Goal: Task Accomplishment & Management: Complete application form

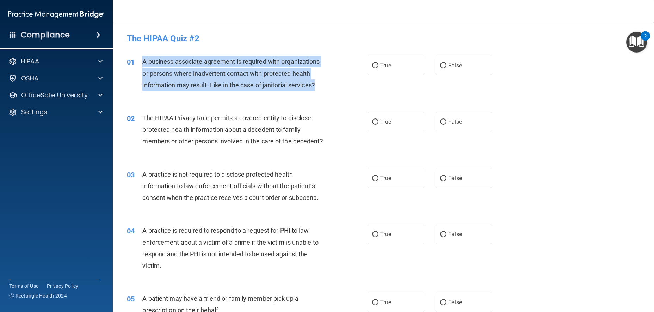
drag, startPoint x: 316, startPoint y: 84, endPoint x: 144, endPoint y: 62, distance: 173.7
click at [144, 62] on div "A business associate agreement is required with organizations or persons where …" at bounding box center [236, 73] width 188 height 35
copy span "A business associate agreement is required with organizations or persons where …"
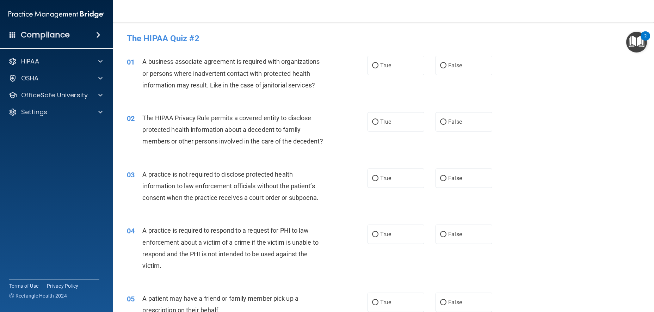
click at [245, 37] on h4 "The HIPAA Quiz #2" at bounding box center [383, 38] width 513 height 9
click at [470, 69] on label "False" at bounding box center [463, 65] width 57 height 19
click at [446, 68] on input "False" at bounding box center [443, 65] width 6 height 5
radio input "true"
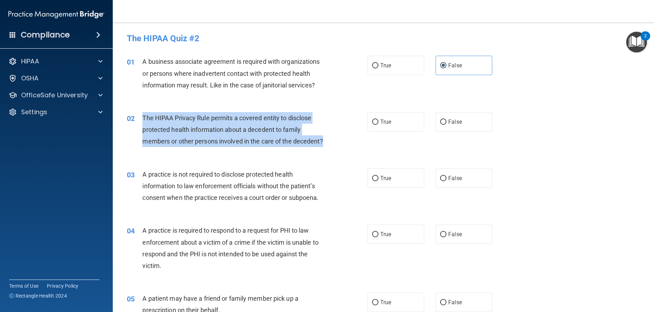
drag, startPoint x: 172, startPoint y: 154, endPoint x: 142, endPoint y: 119, distance: 46.2
click at [142, 119] on div "02 The HIPAA Privacy Rule permits a covered entity to disclose protected health…" at bounding box center [247, 131] width 262 height 39
copy div "The HIPAA Privacy Rule permits a covered entity to disclose protected health in…"
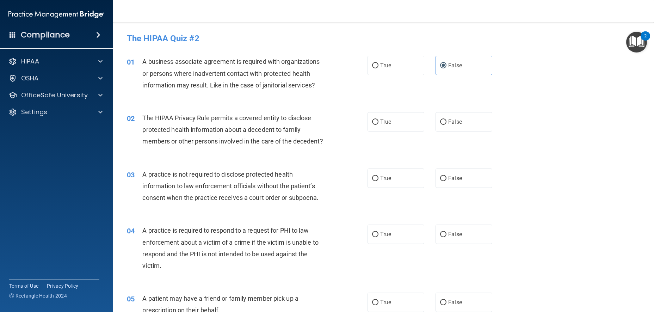
click at [304, 52] on div "01 A business associate agreement is required with organizations or persons whe…" at bounding box center [383, 75] width 523 height 56
click at [373, 119] on input "True" at bounding box center [375, 121] width 6 height 5
radio input "true"
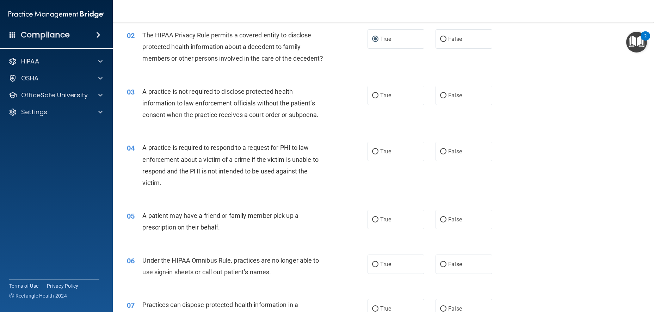
scroll to position [70, 0]
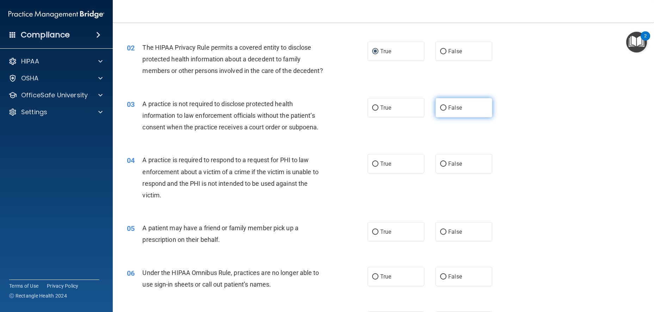
click at [467, 109] on label "False" at bounding box center [463, 107] width 57 height 19
click at [446, 109] on input "False" at bounding box center [443, 107] width 6 height 5
radio input "true"
drag, startPoint x: 384, startPoint y: 165, endPoint x: 384, endPoint y: 170, distance: 5.3
click at [384, 167] on div "04 A practice is required to respond to a request for PHI to law enforcement ab…" at bounding box center [383, 179] width 523 height 68
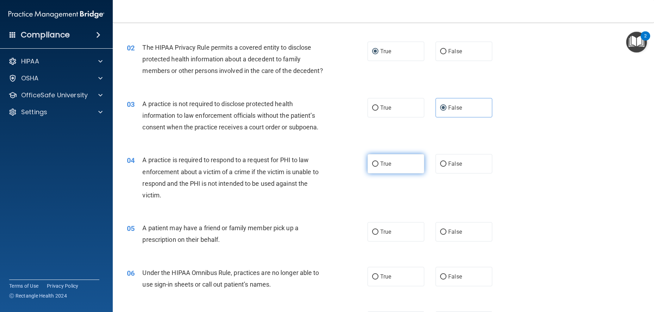
click at [384, 171] on label "True" at bounding box center [395, 163] width 57 height 19
click at [378, 167] on input "True" at bounding box center [375, 163] width 6 height 5
radio input "true"
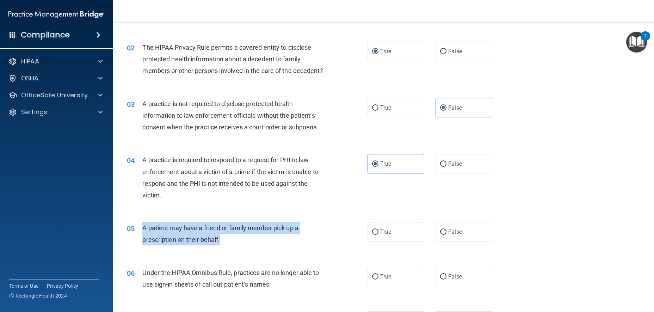
drag, startPoint x: 227, startPoint y: 250, endPoint x: 142, endPoint y: 238, distance: 86.2
click at [142, 238] on div "05 A patient may have a friend or family member pick up a prescription on their…" at bounding box center [247, 235] width 262 height 27
copy div "A patient may have a friend or family member pick up a prescription on their be…"
click at [323, 245] on div "A patient may have a friend or family member pick up a prescription on their be…" at bounding box center [236, 233] width 188 height 23
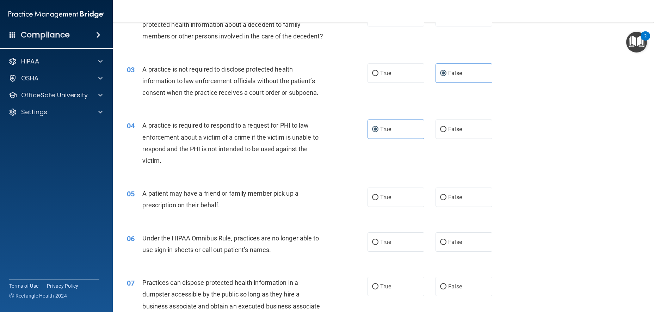
scroll to position [106, 0]
click at [388, 205] on label "True" at bounding box center [395, 196] width 57 height 19
click at [378, 199] on input "True" at bounding box center [375, 196] width 6 height 5
radio input "true"
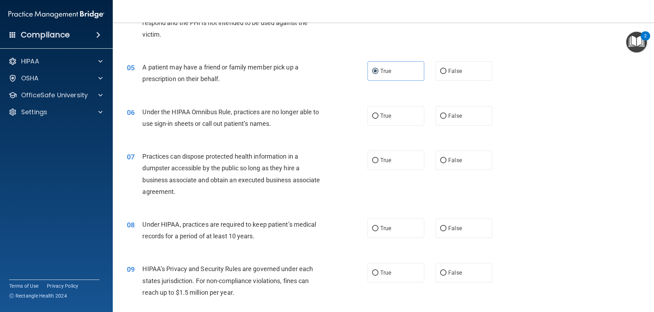
scroll to position [247, 0]
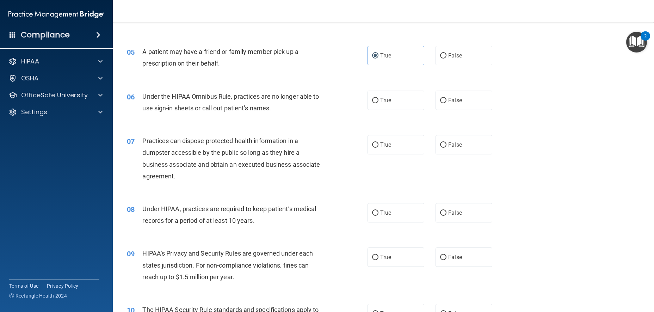
click at [278, 114] on div "Under the HIPAA Omnibus Rule, practices are no longer able to use sign-in sheet…" at bounding box center [236, 102] width 188 height 23
click at [449, 104] on span "False" at bounding box center [455, 100] width 14 height 7
click at [488, 110] on div "True False" at bounding box center [435, 100] width 136 height 19
click at [463, 110] on label "False" at bounding box center [463, 100] width 57 height 19
click at [446, 103] on input "False" at bounding box center [443, 100] width 6 height 5
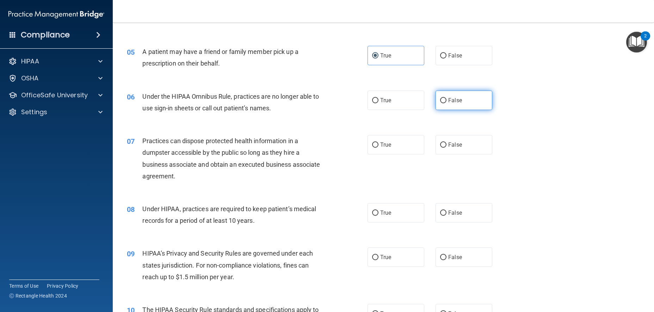
radio input "true"
click at [450, 148] on span "False" at bounding box center [455, 144] width 14 height 7
click at [446, 148] on input "False" at bounding box center [443, 144] width 6 height 5
radio input "true"
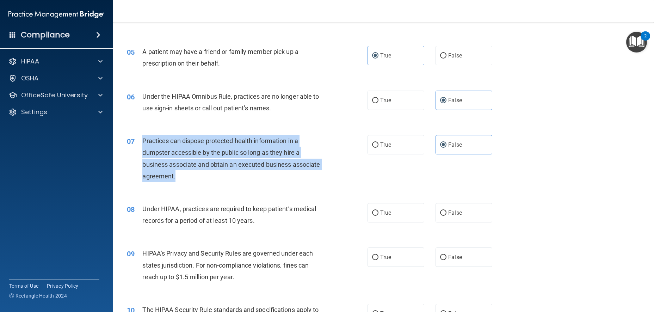
drag, startPoint x: 191, startPoint y: 187, endPoint x: 142, endPoint y: 151, distance: 61.0
click at [142, 151] on div "Practices can dispose protected health information in a dumpster accessible by …" at bounding box center [236, 158] width 188 height 47
copy span "Practices can dispose protected health information in a dumpster accessible by …"
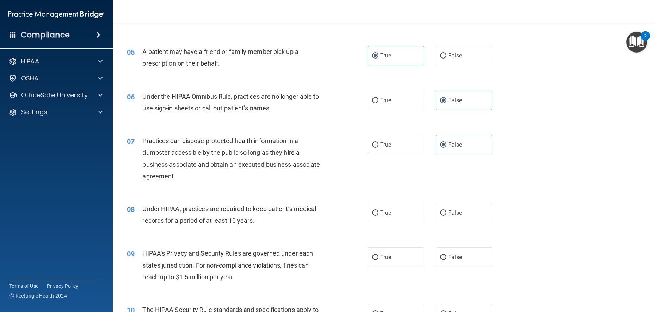
click at [317, 238] on div "08 Under HIPAA, practices are required to keep patient’s medical records for a …" at bounding box center [383, 216] width 523 height 44
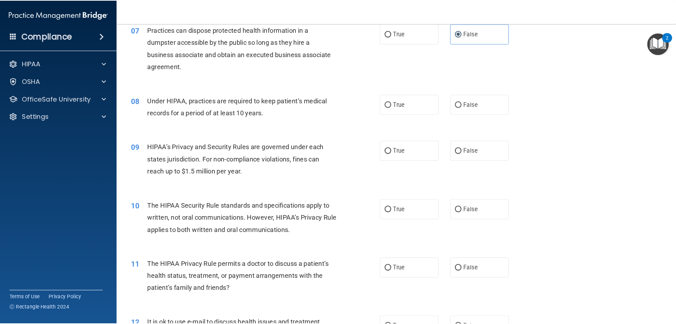
scroll to position [352, 0]
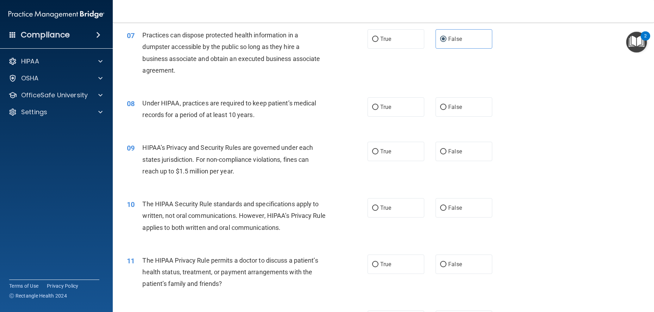
click at [363, 118] on div "08 Under HIPAA, practices are required to keep patient’s medical records for a …" at bounding box center [247, 110] width 262 height 27
click at [370, 117] on label "True" at bounding box center [395, 106] width 57 height 19
click at [372, 110] on input "True" at bounding box center [375, 107] width 6 height 5
radio input "true"
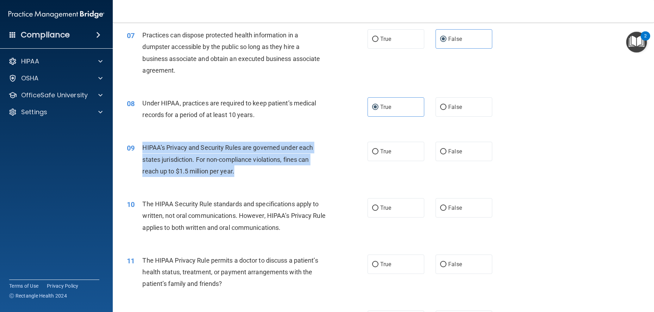
drag, startPoint x: 233, startPoint y: 180, endPoint x: 141, endPoint y: 157, distance: 95.3
click at [141, 157] on div "09 HIPAA’s Privacy and Security Rules are governed under each states jurisdicti…" at bounding box center [247, 161] width 262 height 39
copy div "HIPAA’s Privacy and Security Rules are governed under each states jurisdiction.…"
click at [323, 177] on div "HIPAA’s Privacy and Security Rules are governed under each states jurisdiction.…" at bounding box center [236, 159] width 188 height 35
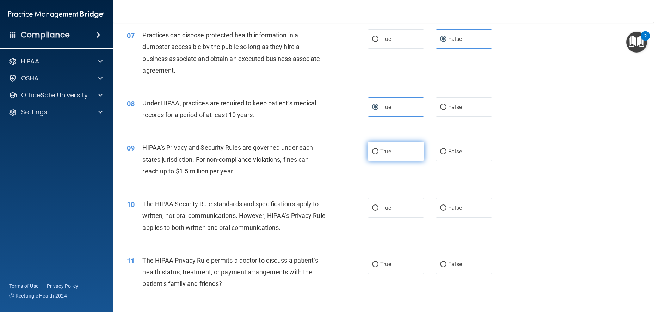
click at [384, 155] on span "True" at bounding box center [385, 151] width 11 height 7
click at [378, 154] on input "True" at bounding box center [375, 151] width 6 height 5
radio input "true"
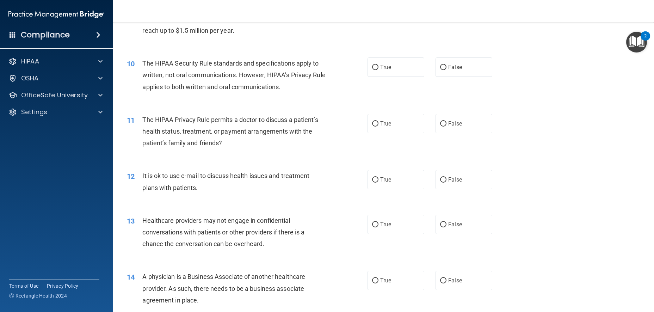
scroll to position [493, 0]
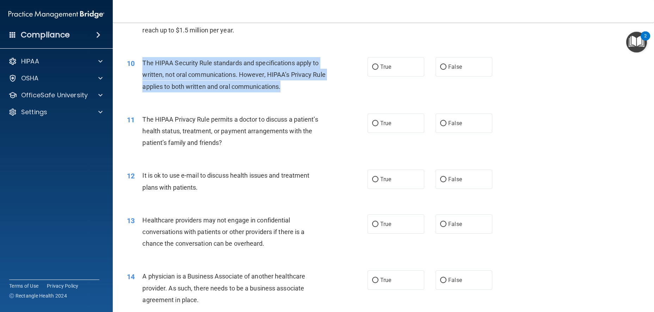
drag, startPoint x: 304, startPoint y: 104, endPoint x: 140, endPoint y: 76, distance: 165.9
click at [140, 76] on div "10 The HIPAA Security Rule standards and specifications apply to written, not o…" at bounding box center [247, 76] width 262 height 39
copy div "The HIPAA Security Rule standards and specifications apply to written, not oral…"
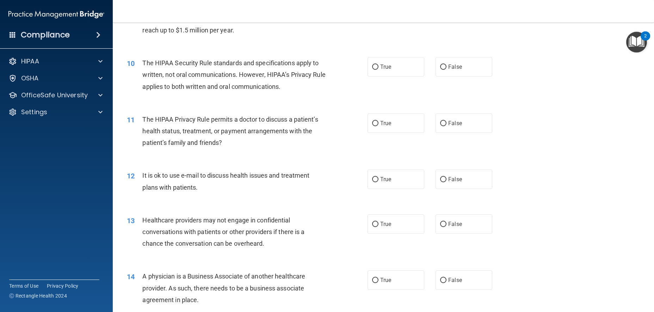
click at [319, 48] on div "09 HIPAA’s Privacy and Security Rules are governed under each states jurisdicti…" at bounding box center [383, 20] width 523 height 56
click at [388, 70] on span "True" at bounding box center [385, 66] width 11 height 7
click at [378, 70] on input "True" at bounding box center [375, 66] width 6 height 5
radio input "true"
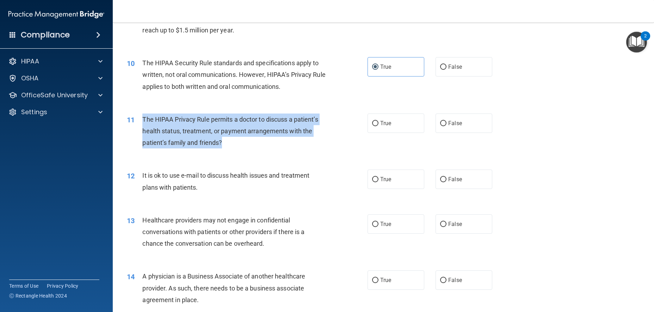
drag, startPoint x: 255, startPoint y: 154, endPoint x: 136, endPoint y: 131, distance: 121.6
click at [136, 131] on div "11 The HIPAA Privacy Rule permits a doctor to discuss a patient’s health status…" at bounding box center [247, 132] width 262 height 39
copy div "The HIPAA Privacy Rule permits a doctor to discuss a patient’s health status, t…"
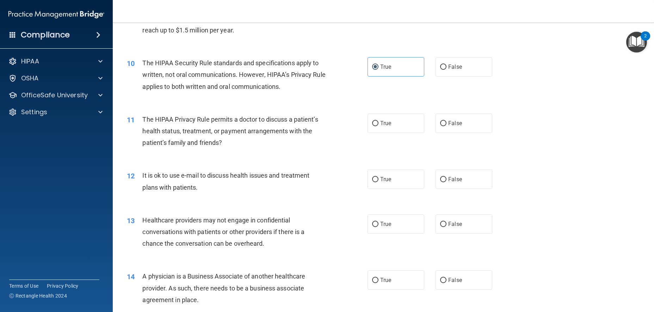
click at [395, 147] on div "11 The HIPAA Privacy Rule permits a doctor to discuss a patient’s health status…" at bounding box center [383, 133] width 523 height 56
click at [372, 126] on input "True" at bounding box center [375, 123] width 6 height 5
radio input "true"
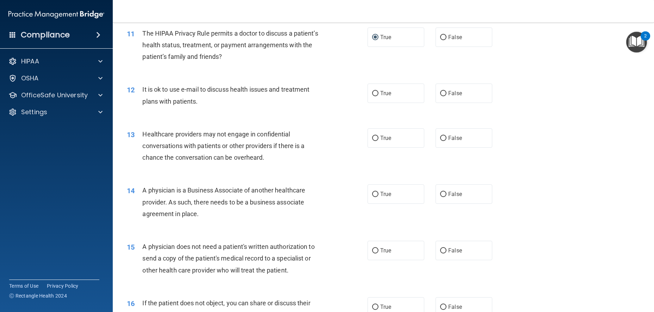
scroll to position [599, 0]
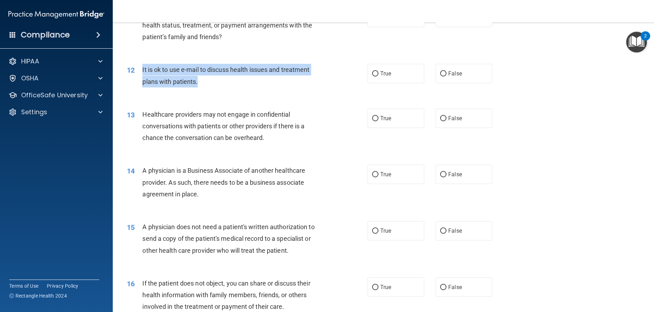
drag, startPoint x: 212, startPoint y: 94, endPoint x: 142, endPoint y: 81, distance: 71.4
click at [142, 81] on div "It is ok to use e-mail to discuss health issues and treatment plans with patien…" at bounding box center [236, 75] width 188 height 23
copy span "It is ok to use e-mail to discuss health issues and treatment plans with patien…"
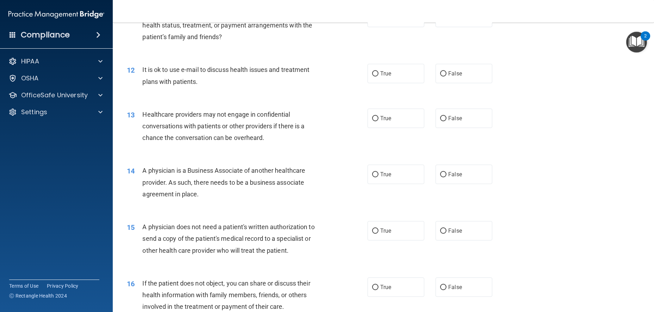
click at [266, 99] on div "12 It is ok to use e-mail to discuss health issues and treatment plans with pat…" at bounding box center [383, 77] width 523 height 44
click at [455, 55] on div "11 The HIPAA Privacy Rule permits a doctor to discuss a patient’s health status…" at bounding box center [383, 27] width 523 height 56
click at [383, 77] on span "True" at bounding box center [385, 73] width 11 height 7
click at [378, 76] on input "True" at bounding box center [375, 73] width 6 height 5
radio input "true"
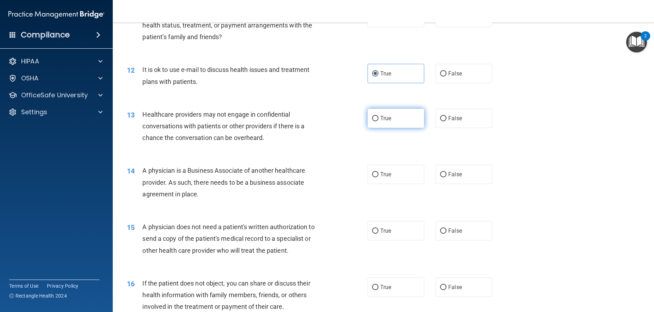
click at [391, 128] on label "True" at bounding box center [395, 117] width 57 height 19
click at [378, 121] on input "True" at bounding box center [375, 118] width 6 height 5
radio input "true"
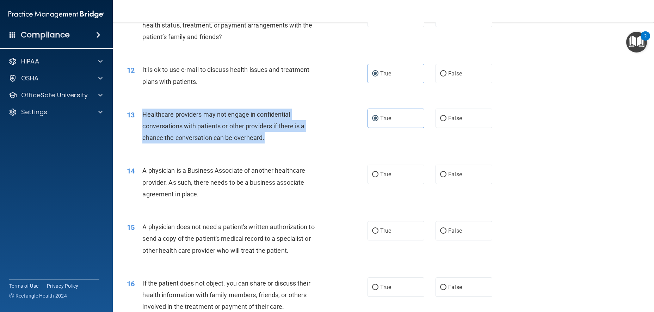
drag, startPoint x: 283, startPoint y: 147, endPoint x: 142, endPoint y: 127, distance: 143.0
click at [141, 126] on div "13 Healthcare providers may not engage in confidential conversations with patie…" at bounding box center [247, 127] width 262 height 39
copy div "Healthcare providers may not engage in confidential conversations with patients…"
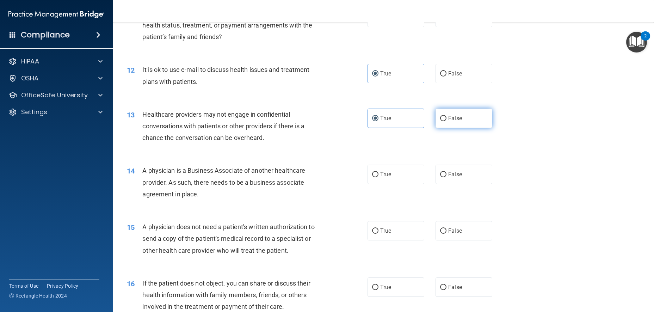
click at [451, 126] on label "False" at bounding box center [463, 117] width 57 height 19
click at [446, 121] on input "False" at bounding box center [443, 118] width 6 height 5
radio input "true"
radio input "false"
drag, startPoint x: 200, startPoint y: 213, endPoint x: 229, endPoint y: 222, distance: 30.0
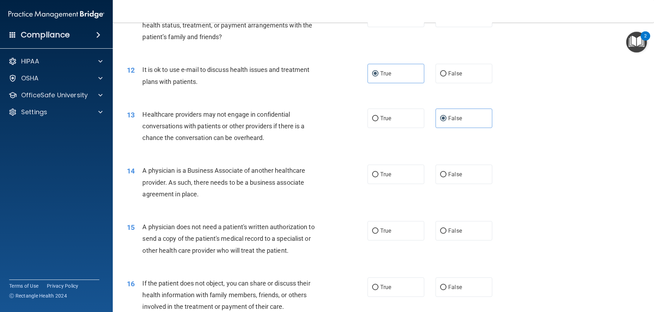
click at [229, 212] on div "14 A physician is a Business Associate of another healthcare provider. As such,…" at bounding box center [383, 184] width 523 height 56
click at [249, 203] on div "14 A physician is a Business Associate of another healthcare provider. As such,…" at bounding box center [247, 183] width 262 height 39
drag, startPoint x: 208, startPoint y: 211, endPoint x: 152, endPoint y: 182, distance: 63.0
click at [144, 182] on div "A physician is a Business Associate of another healthcare provider. As such, th…" at bounding box center [236, 181] width 188 height 35
copy span "A physician is a Business Associate of another healthcare provider. As such, th…"
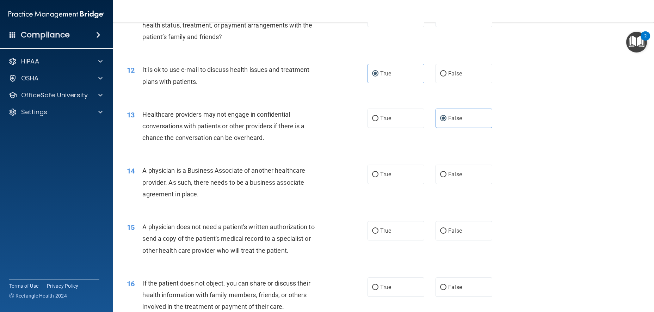
click at [185, 156] on div "13 Healthcare providers may not engage in confidential conversations with patie…" at bounding box center [383, 128] width 523 height 56
click at [381, 184] on label "True" at bounding box center [395, 173] width 57 height 19
click at [378, 177] on input "True" at bounding box center [375, 174] width 6 height 5
radio input "true"
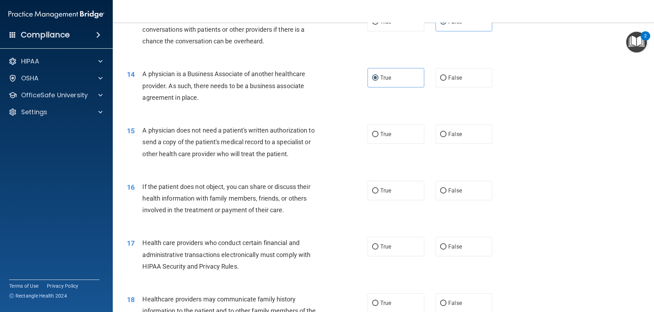
scroll to position [704, 0]
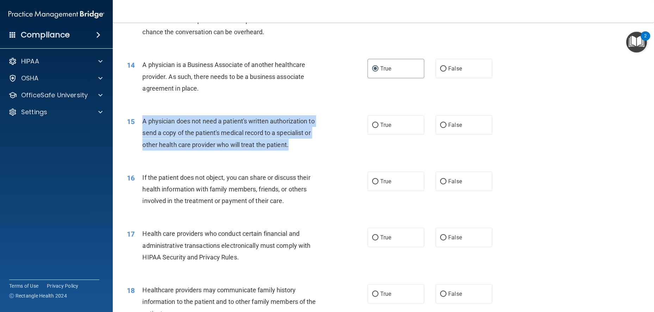
drag, startPoint x: 289, startPoint y: 158, endPoint x: 138, endPoint y: 137, distance: 151.9
click at [138, 137] on div "15 A physician does not need a patient's written authorization to send a copy o…" at bounding box center [247, 134] width 262 height 39
click at [322, 141] on div "A physician does not need a patient's written authorization to send a copy of t…" at bounding box center [236, 132] width 188 height 35
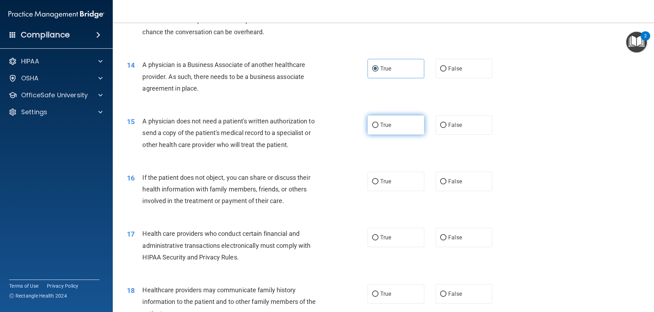
click at [372, 128] on input "True" at bounding box center [375, 125] width 6 height 5
radio input "true"
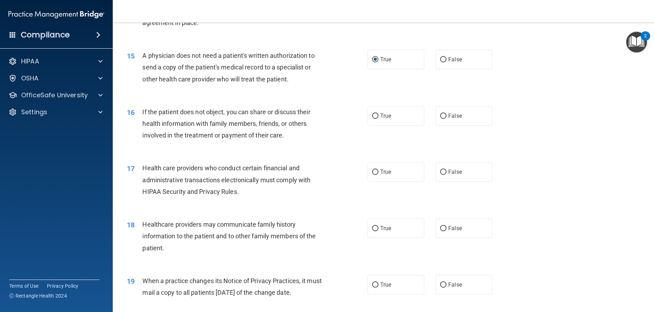
scroll to position [775, 0]
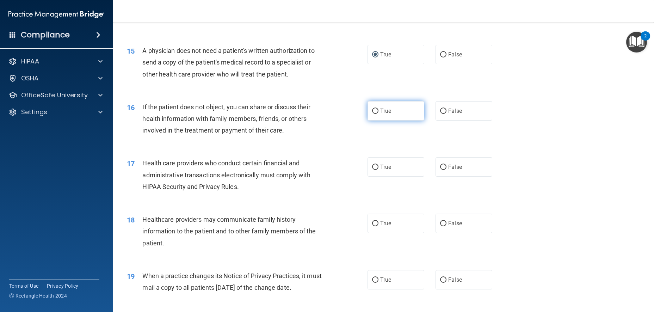
click at [393, 120] on label "True" at bounding box center [395, 110] width 57 height 19
click at [378, 114] on input "True" at bounding box center [375, 110] width 6 height 5
radio input "true"
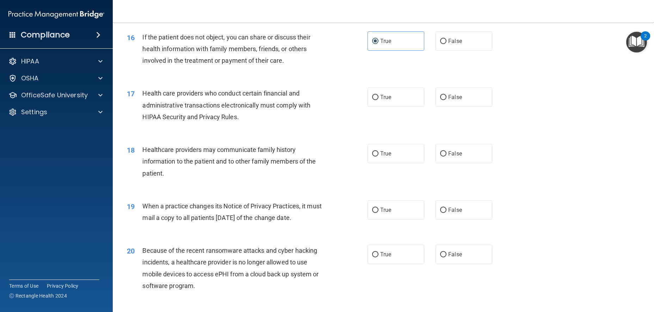
scroll to position [845, 0]
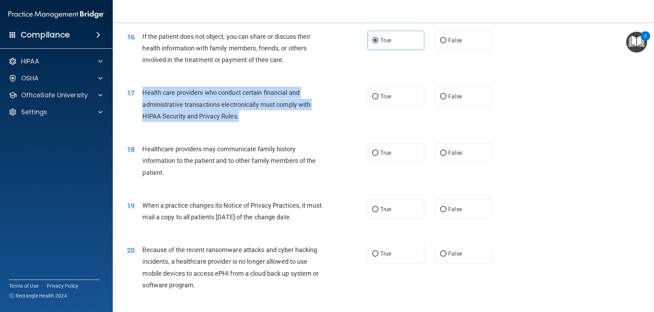
drag, startPoint x: 250, startPoint y: 129, endPoint x: 141, endPoint y: 106, distance: 111.6
click at [141, 106] on div "17 Health care providers who conduct certain financial and administrative trans…" at bounding box center [247, 106] width 262 height 39
click at [359, 113] on div "17 Health care providers who conduct certain financial and administrative trans…" at bounding box center [247, 106] width 262 height 39
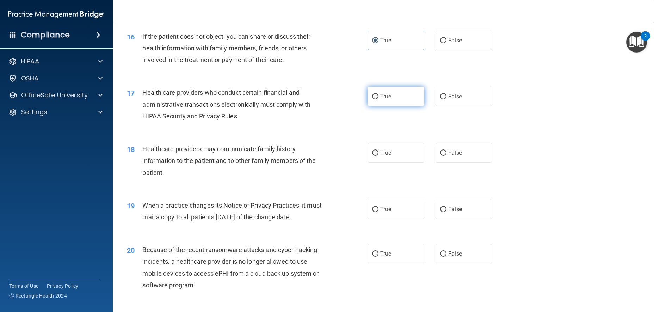
click at [375, 106] on label "True" at bounding box center [395, 96] width 57 height 19
click at [375, 99] on input "True" at bounding box center [375, 96] width 6 height 5
radio input "true"
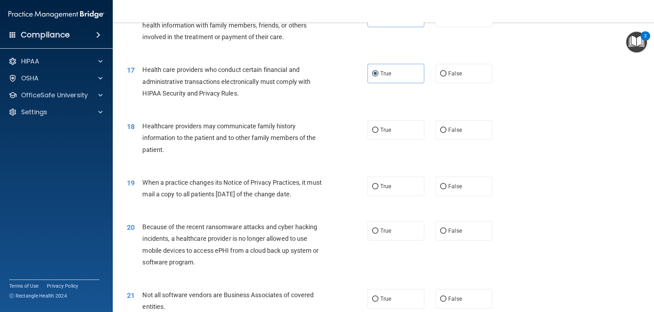
scroll to position [881, 0]
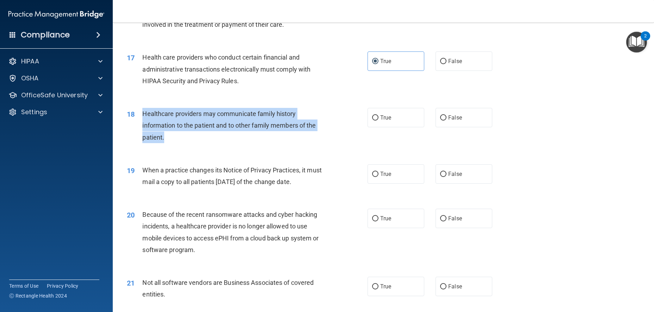
drag, startPoint x: 188, startPoint y: 150, endPoint x: 144, endPoint y: 128, distance: 49.0
click at [144, 128] on div "Healthcare providers may communicate family history information to the patient …" at bounding box center [236, 125] width 188 height 35
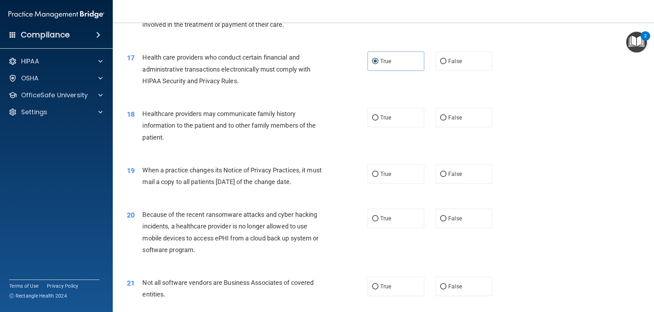
click at [347, 90] on div "17 Health care providers who conduct certain financial and administrative trans…" at bounding box center [247, 70] width 262 height 39
click at [373, 120] on label "True" at bounding box center [395, 117] width 57 height 19
click at [373, 120] on input "True" at bounding box center [375, 117] width 6 height 5
radio input "true"
click at [385, 177] on span "True" at bounding box center [385, 173] width 11 height 7
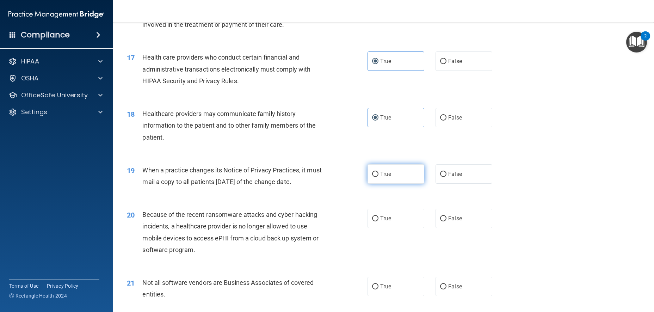
click at [378, 177] on input "True" at bounding box center [375, 174] width 6 height 5
radio input "true"
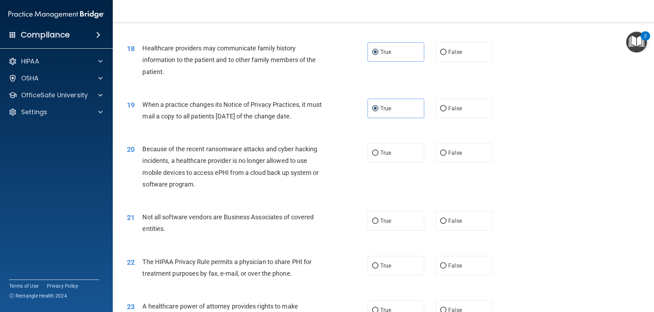
scroll to position [951, 0]
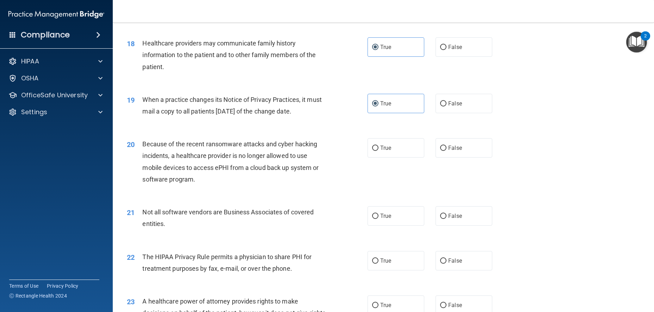
drag, startPoint x: 217, startPoint y: 136, endPoint x: 144, endPoint y: 111, distance: 77.8
click at [144, 112] on div "When a practice changes its Notice of Privacy Practices, it must mail a copy to…" at bounding box center [236, 105] width 188 height 23
drag, startPoint x: 442, startPoint y: 105, endPoint x: 445, endPoint y: 112, distance: 7.3
click at [442, 107] on label "False" at bounding box center [463, 103] width 57 height 19
click at [442, 106] on input "False" at bounding box center [443, 103] width 6 height 5
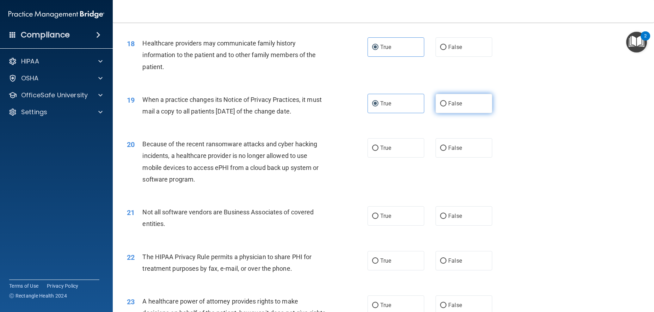
radio input "true"
radio input "false"
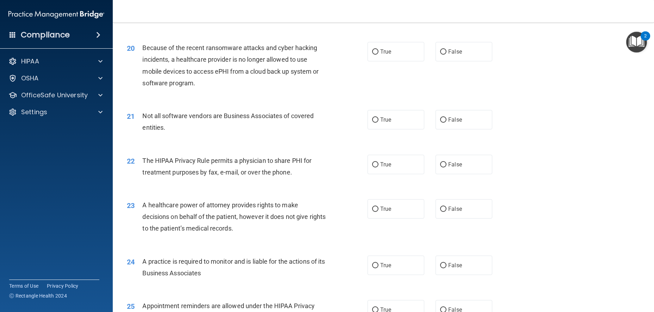
scroll to position [1057, 0]
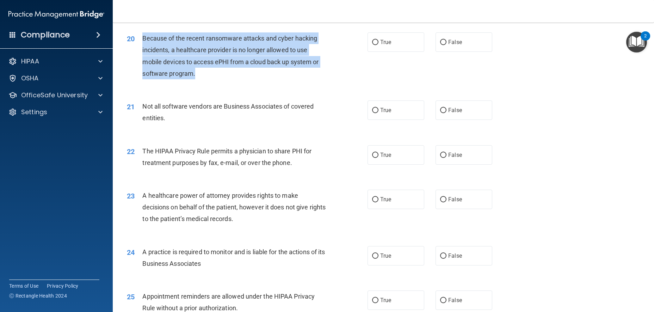
drag, startPoint x: 197, startPoint y: 97, endPoint x: 143, endPoint y: 61, distance: 64.9
click at [141, 61] on div "20 Because of the recent ransomware attacks and cyber hacking incidents, a heal…" at bounding box center [247, 57] width 262 height 50
click at [318, 79] on div "Because of the recent ransomware attacks and cyber hacking incidents, a healthc…" at bounding box center [236, 55] width 188 height 47
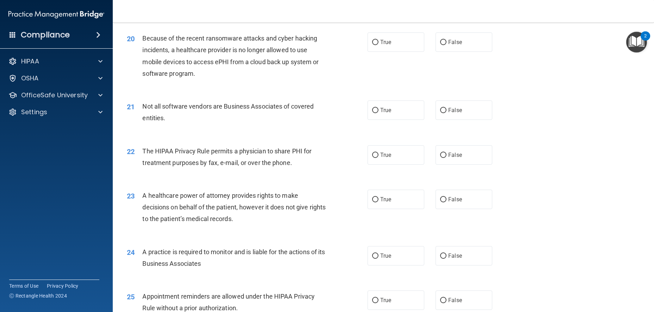
click at [364, 60] on div "20 Because of the recent ransomware attacks and cyber hacking incidents, a heal…" at bounding box center [247, 57] width 262 height 50
click at [383, 52] on label "True" at bounding box center [395, 41] width 57 height 19
click at [378, 45] on input "True" at bounding box center [375, 42] width 6 height 5
radio input "true"
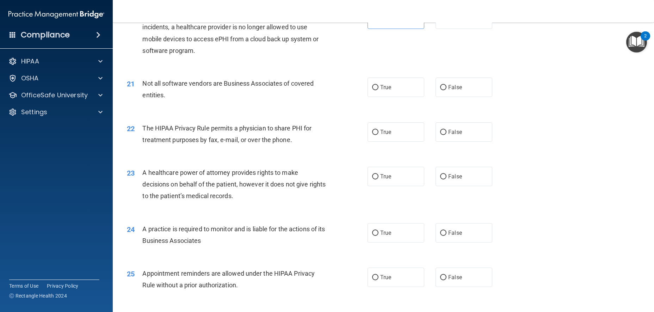
scroll to position [1092, 0]
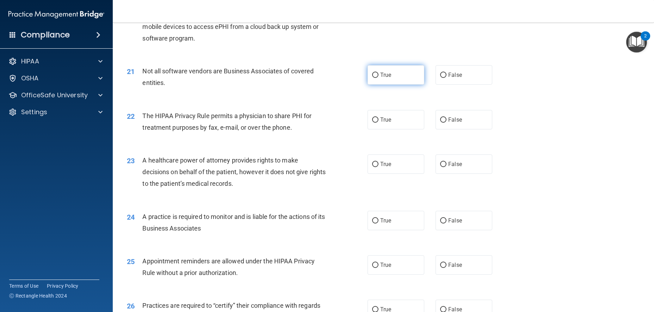
click at [400, 85] on label "True" at bounding box center [395, 74] width 57 height 19
click at [378, 78] on input "True" at bounding box center [375, 75] width 6 height 5
radio input "true"
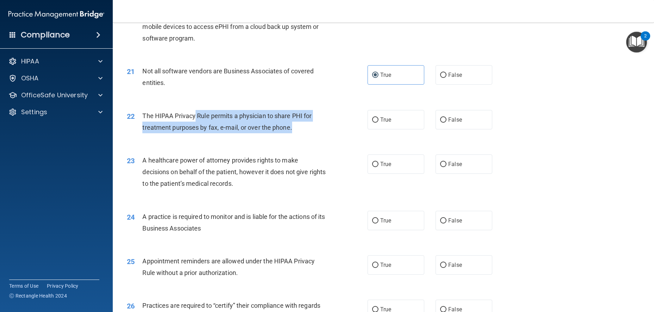
drag, startPoint x: 302, startPoint y: 149, endPoint x: 194, endPoint y: 142, distance: 108.0
click at [194, 133] on div "The HIPAA Privacy Rule permits a physician to share PHI for treatment purposes …" at bounding box center [236, 121] width 188 height 23
drag, startPoint x: 319, startPoint y: 158, endPoint x: 306, endPoint y: 150, distance: 15.3
click at [318, 137] on div "22 The HIPAA Privacy Rule permits a physician to share PHI for treatment purpos…" at bounding box center [247, 123] width 262 height 27
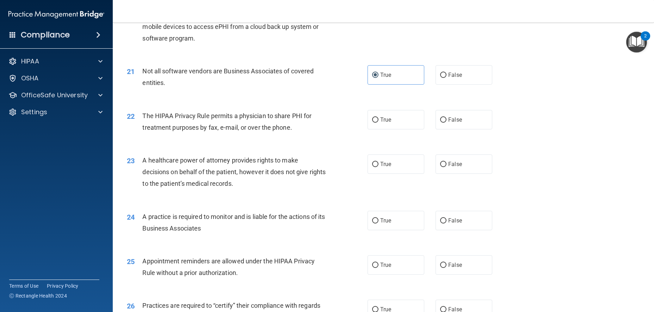
click at [237, 88] on div "Not all software vendors are Business Associates of covered entities." at bounding box center [236, 76] width 188 height 23
click at [392, 129] on label "True" at bounding box center [395, 119] width 57 height 19
click at [378, 123] on input "True" at bounding box center [375, 119] width 6 height 5
radio input "true"
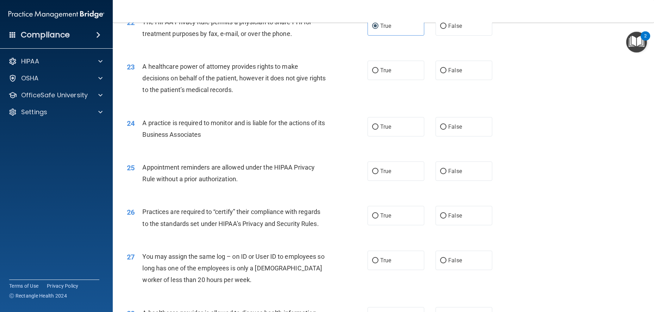
scroll to position [1198, 0]
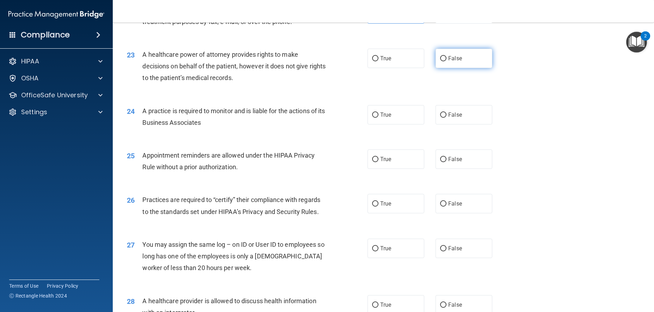
click at [463, 68] on label "False" at bounding box center [463, 58] width 57 height 19
click at [446, 61] on input "False" at bounding box center [443, 58] width 6 height 5
radio input "true"
click at [220, 128] on div "A practice is required to monitor and is liable for the actions of its Business…" at bounding box center [236, 116] width 188 height 23
click at [411, 124] on label "True" at bounding box center [395, 114] width 57 height 19
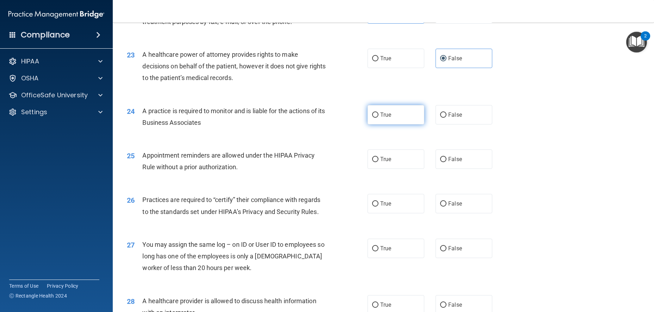
click at [378, 118] on input "True" at bounding box center [375, 114] width 6 height 5
radio input "true"
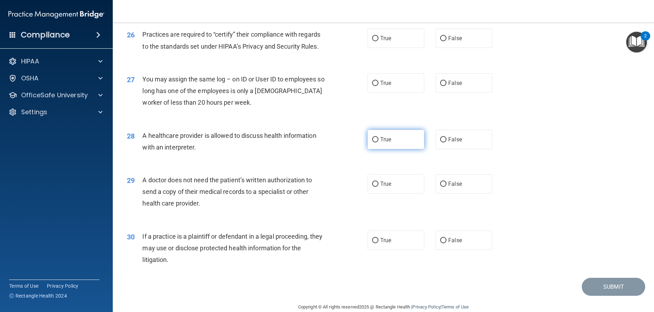
scroll to position [1257, 0]
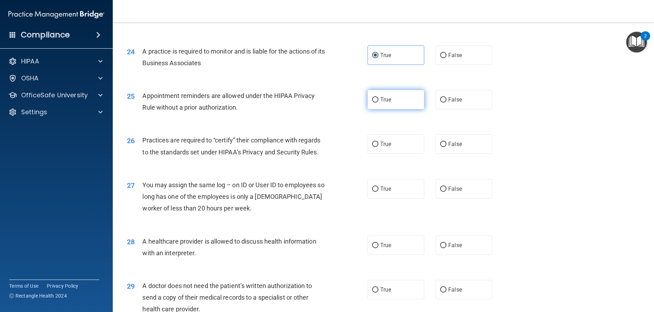
click at [401, 109] on label "True" at bounding box center [395, 99] width 57 height 19
click at [378, 103] on input "True" at bounding box center [375, 99] width 6 height 5
radio input "true"
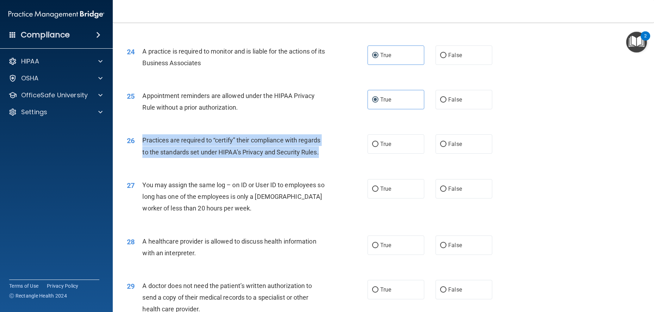
drag, startPoint x: 324, startPoint y: 175, endPoint x: 144, endPoint y: 161, distance: 181.2
click at [144, 157] on div "Practices are required to “certify” their compliance with regards to the standa…" at bounding box center [236, 145] width 188 height 23
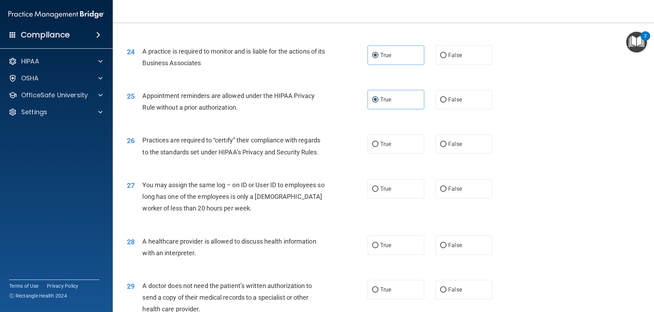
click at [280, 111] on div "25 Appointment reminders are allowed under the HIPAA Privacy Rule without a pri…" at bounding box center [383, 103] width 523 height 44
click at [453, 147] on span "False" at bounding box center [455, 144] width 14 height 7
click at [446, 147] on input "False" at bounding box center [443, 144] width 6 height 5
radio input "true"
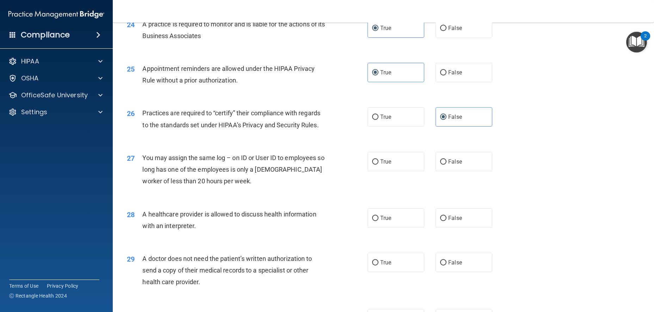
scroll to position [1363, 0]
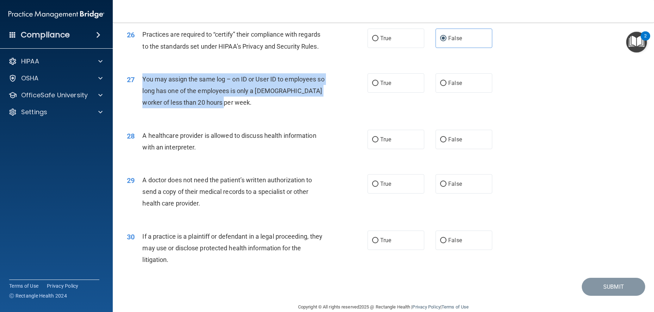
drag, startPoint x: 224, startPoint y: 124, endPoint x: 141, endPoint y: 103, distance: 85.4
click at [142, 103] on div "27 You may assign the same log – on ID or User ID to employees so long has one …" at bounding box center [247, 92] width 262 height 39
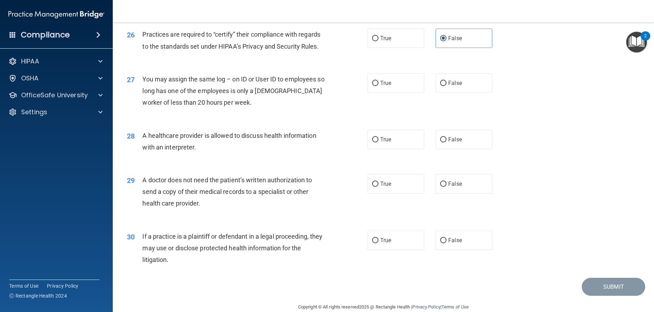
click at [194, 52] on div "Practices are required to “certify” their compliance with regards to the standa…" at bounding box center [236, 40] width 188 height 23
click at [481, 93] on label "False" at bounding box center [463, 82] width 57 height 19
click at [446, 86] on input "False" at bounding box center [443, 83] width 6 height 5
radio input "true"
drag, startPoint x: 205, startPoint y: 175, endPoint x: 182, endPoint y: 169, distance: 23.4
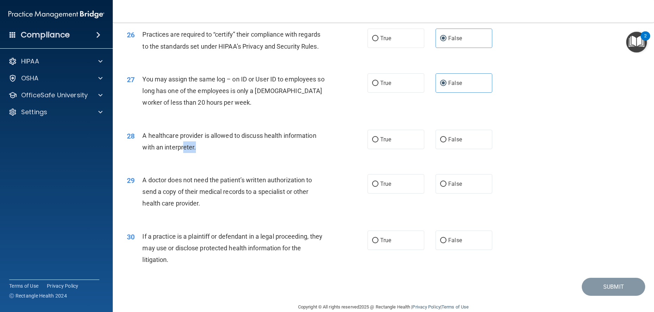
click at [182, 153] on div "A healthcare provider is allowed to discuss health information with an interpre…" at bounding box center [236, 141] width 188 height 23
click at [159, 151] on span "A healthcare provider is allowed to discuss health information with an interpre…" at bounding box center [229, 141] width 174 height 19
click at [145, 151] on span "A healthcare provider is allowed to discuss health information with an interpre…" at bounding box center [229, 141] width 174 height 19
drag, startPoint x: 149, startPoint y: 163, endPoint x: 315, endPoint y: 163, distance: 166.3
click at [315, 153] on div "A healthcare provider is allowed to discuss health information with an interpre…" at bounding box center [236, 141] width 188 height 23
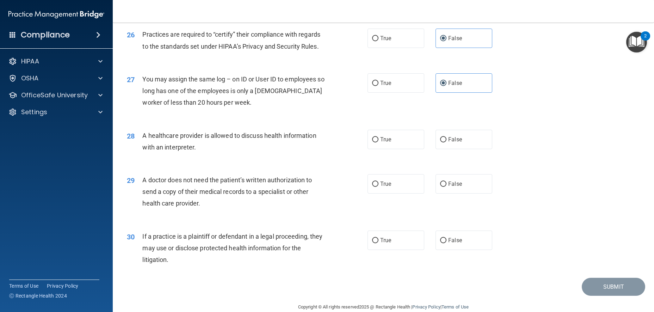
drag, startPoint x: 256, startPoint y: 170, endPoint x: 247, endPoint y: 170, distance: 8.8
click at [250, 153] on div "A healthcare provider is allowed to discuss health information with an interpre…" at bounding box center [236, 141] width 188 height 23
drag, startPoint x: 402, startPoint y: 167, endPoint x: 397, endPoint y: 165, distance: 5.5
click at [402, 149] on label "True" at bounding box center [395, 139] width 57 height 19
click at [378, 142] on input "True" at bounding box center [375, 139] width 6 height 5
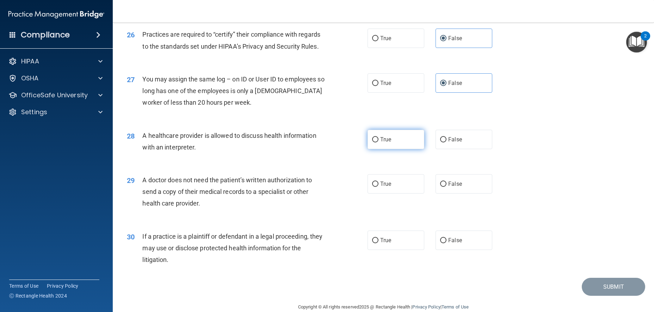
radio input "true"
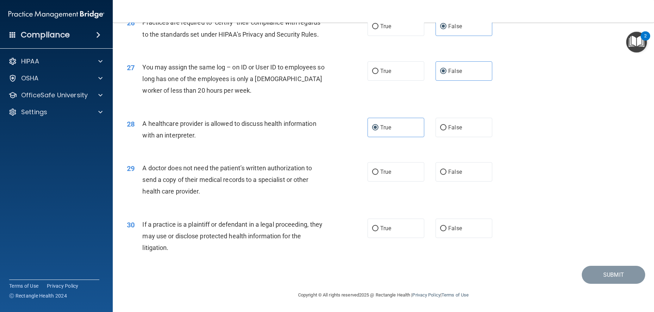
scroll to position [1398, 0]
drag, startPoint x: 206, startPoint y: 171, endPoint x: 228, endPoint y: 203, distance: 38.8
click at [233, 205] on div "29 A doctor does not need the patient’s written authorization to send a copy of…" at bounding box center [383, 181] width 523 height 56
click at [219, 199] on div "29 A doctor does not need the patient’s written authorization to send a copy of…" at bounding box center [247, 181] width 262 height 39
click at [449, 185] on div "29 A doctor does not need the patient’s written authorization to send a copy of…" at bounding box center [383, 181] width 523 height 56
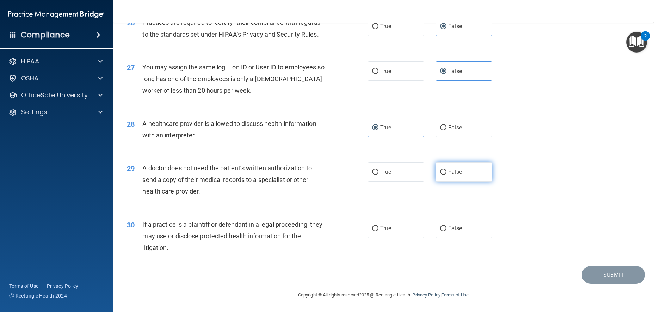
click at [448, 177] on label "False" at bounding box center [463, 171] width 57 height 19
click at [446, 175] on input "False" at bounding box center [443, 171] width 6 height 5
radio input "true"
drag, startPoint x: 232, startPoint y: 196, endPoint x: 142, endPoint y: 164, distance: 94.9
click at [142, 164] on div "A doctor does not need the patient’s written authorization to send a copy of th…" at bounding box center [236, 179] width 188 height 35
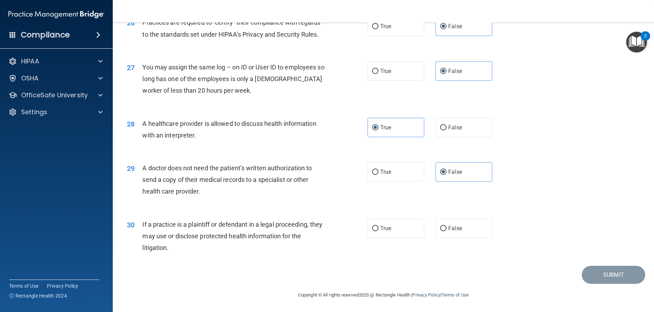
click at [320, 186] on div "A doctor does not need the patient’s written authorization to send a copy of th…" at bounding box center [236, 179] width 188 height 35
drag, startPoint x: 179, startPoint y: 253, endPoint x: 171, endPoint y: 247, distance: 9.9
click at [171, 247] on div "If a practice is a plaintiff or defendant in a legal proceeding, they may use o…" at bounding box center [236, 235] width 188 height 35
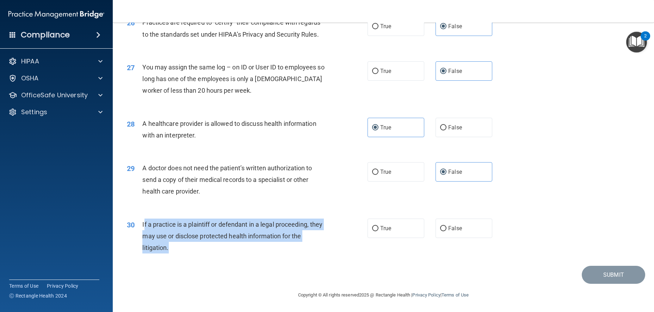
drag, startPoint x: 179, startPoint y: 253, endPoint x: 144, endPoint y: 226, distance: 43.7
click at [144, 226] on div "If a practice is a plaintiff or defendant in a legal proceeding, they may use o…" at bounding box center [236, 235] width 188 height 35
click at [178, 250] on div "If a practice is a plaintiff or defendant in a legal proceeding, they may use o…" at bounding box center [236, 235] width 188 height 35
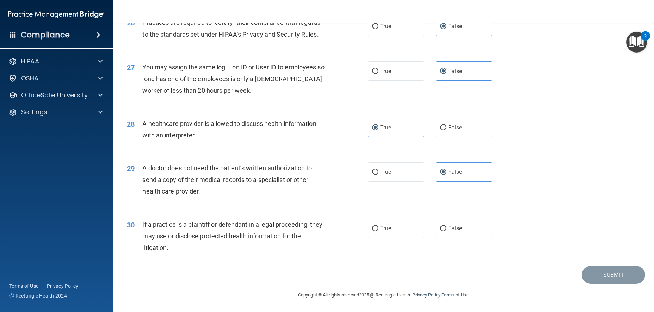
drag, startPoint x: 193, startPoint y: 259, endPoint x: 134, endPoint y: 249, distance: 60.0
click at [181, 258] on div "30 If a practice is a plaintiff or defendant in a legal proceeding, they may us…" at bounding box center [383, 238] width 523 height 56
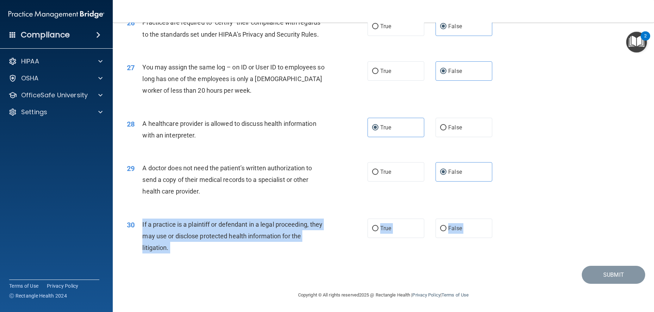
drag, startPoint x: 140, startPoint y: 223, endPoint x: 188, endPoint y: 268, distance: 65.6
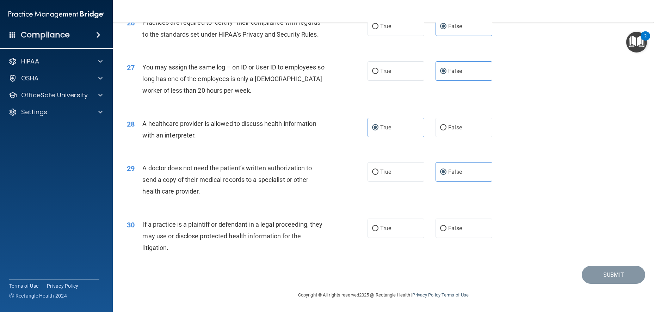
click at [190, 265] on div "30 If a practice is a plaintiff or defendant in a legal proceeding, they may us…" at bounding box center [383, 238] width 523 height 56
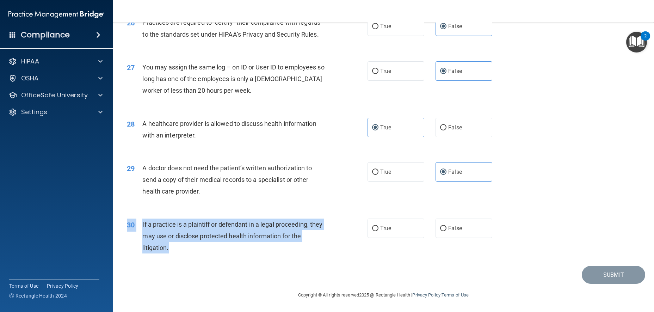
drag, startPoint x: 190, startPoint y: 265, endPoint x: 172, endPoint y: 250, distance: 22.8
click at [172, 250] on div "30 If a practice is a plaintiff or defendant in a legal proceeding, they may us…" at bounding box center [383, 238] width 523 height 56
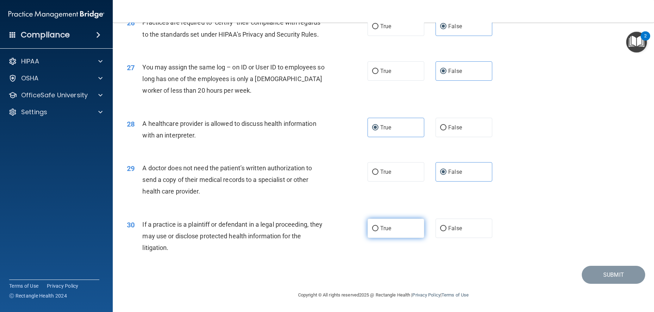
drag, startPoint x: 402, startPoint y: 237, endPoint x: 399, endPoint y: 233, distance: 5.3
click at [401, 236] on label "True" at bounding box center [395, 227] width 57 height 19
click at [378, 231] on input "True" at bounding box center [375, 228] width 6 height 5
radio input "true"
